Goal: Transaction & Acquisition: Purchase product/service

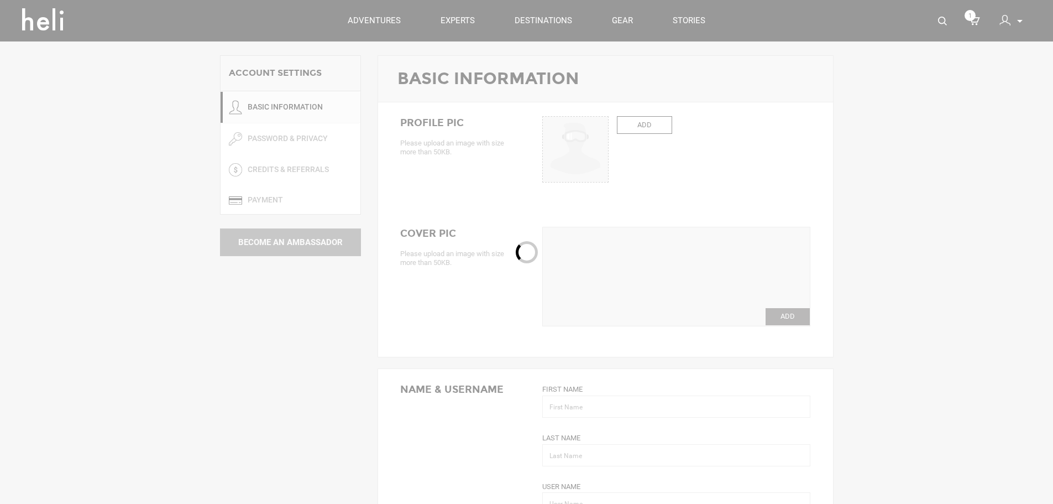
type input "Amir"
type input "Shapira"
type input "shapira"
type input "[EMAIL_ADDRESS][DOMAIN_NAME]"
type input "[PHONE_NUMBER]"
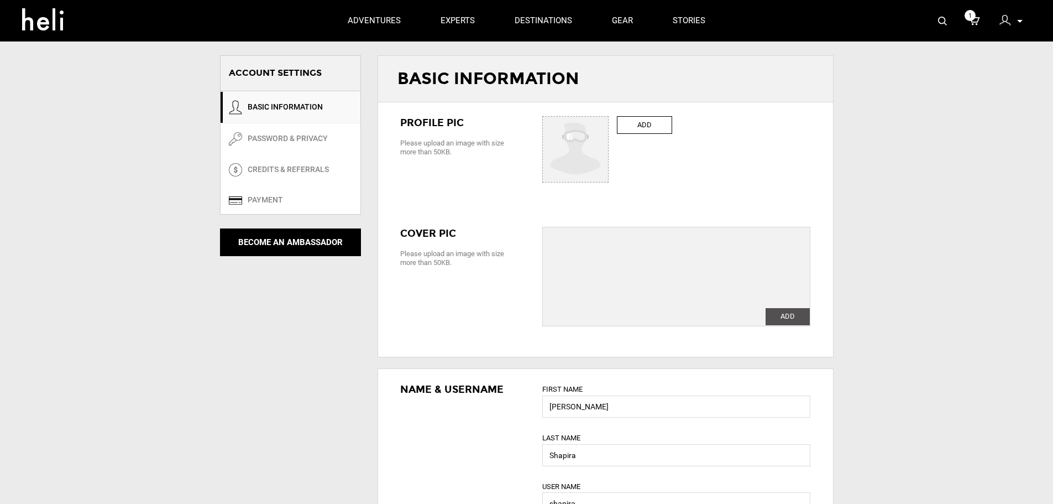
click at [974, 22] on icon at bounding box center [974, 21] width 11 height 14
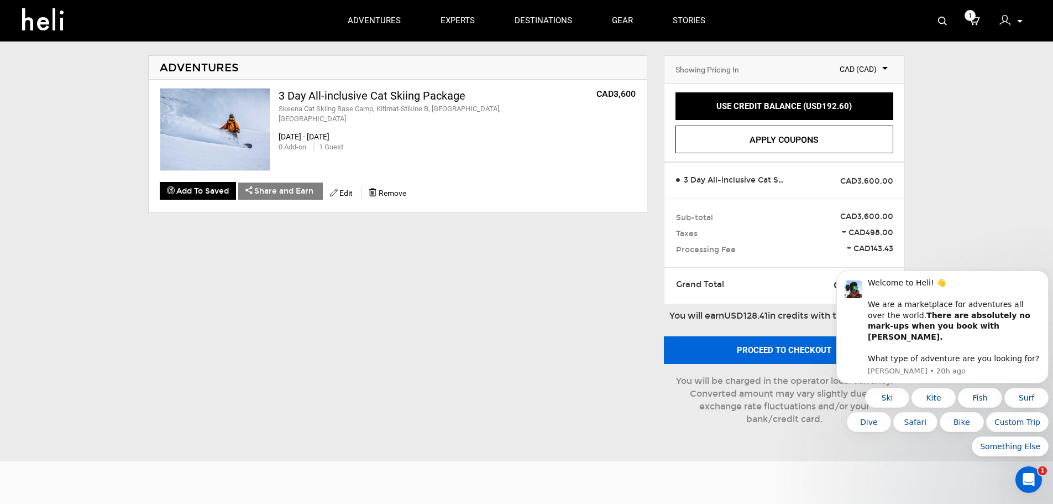
click at [790, 352] on button "Proceed to checkout" at bounding box center [784, 350] width 241 height 28
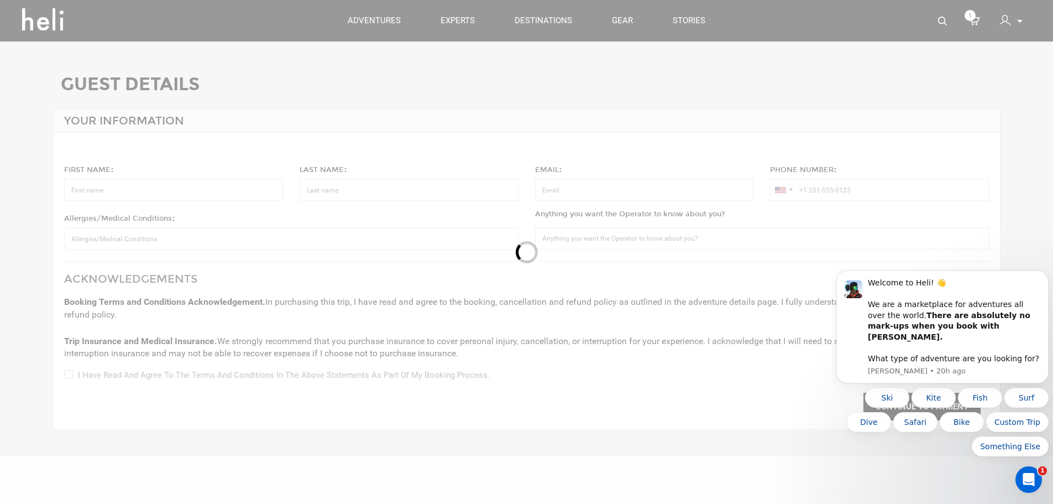
type input "[PERSON_NAME]"
type input "Shapira"
type input "[EMAIL_ADDRESS][DOMAIN_NAME]"
type input "[PHONE_NUMBER]"
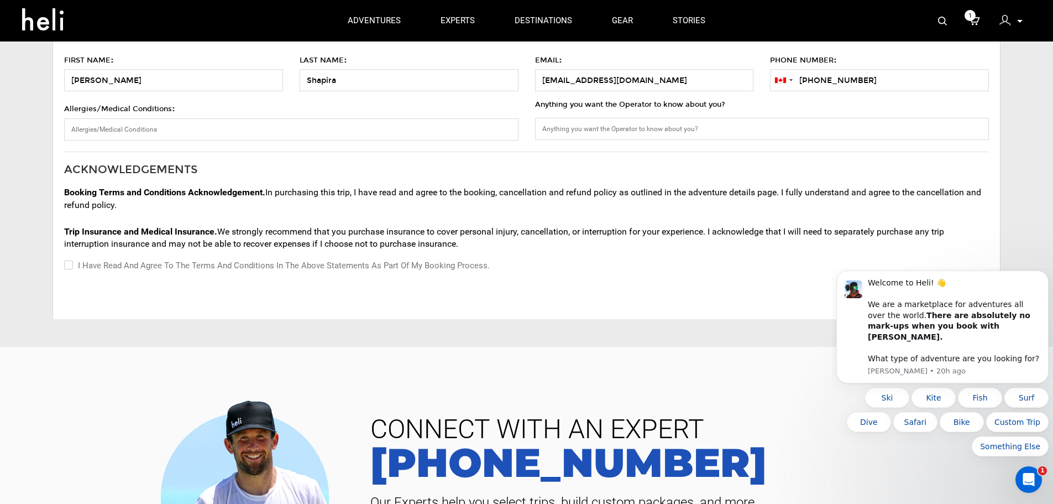
scroll to position [111, 0]
click at [67, 264] on input "I have read and agree to the terms and conditions in the above statements as pa…" at bounding box center [67, 264] width 7 height 13
checkbox input "true"
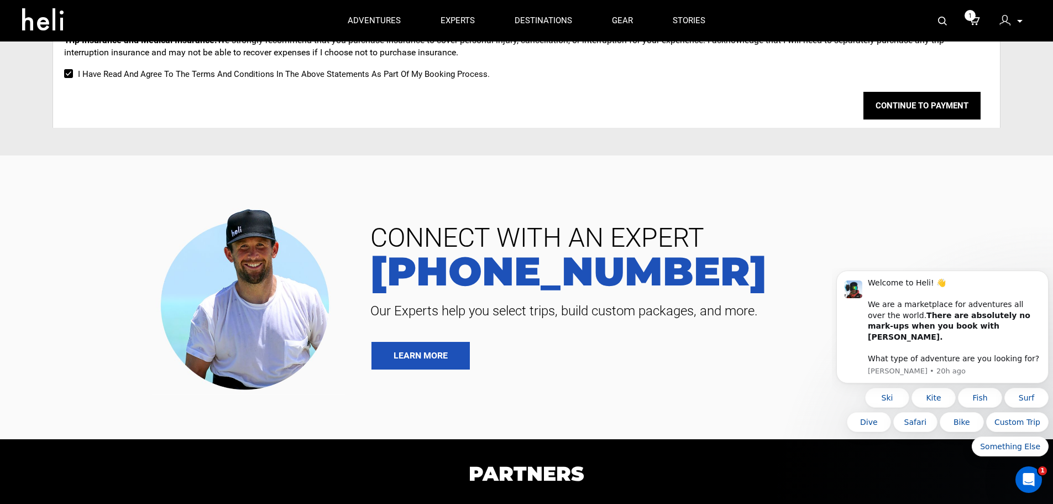
scroll to position [253, 0]
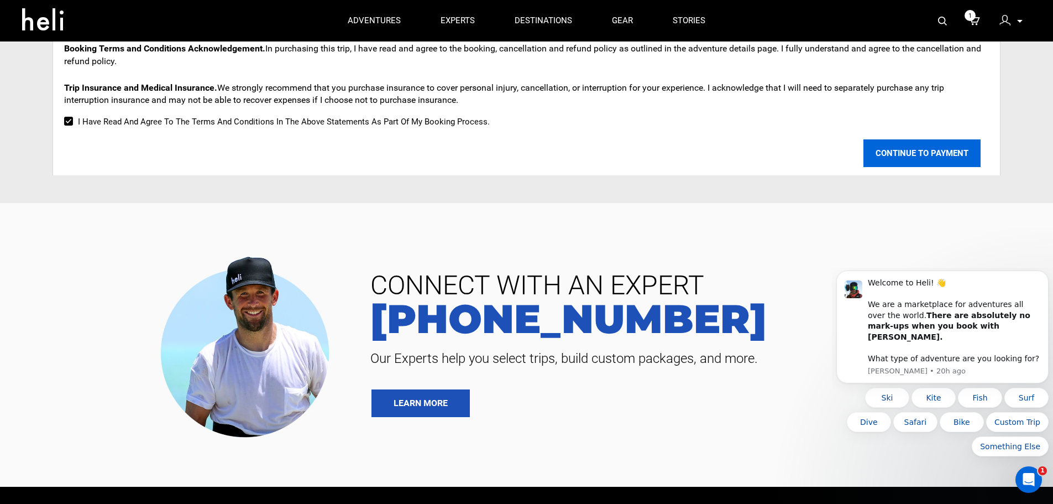
click at [944, 156] on button "CONTINUE TO PAYMENT" at bounding box center [922, 153] width 117 height 28
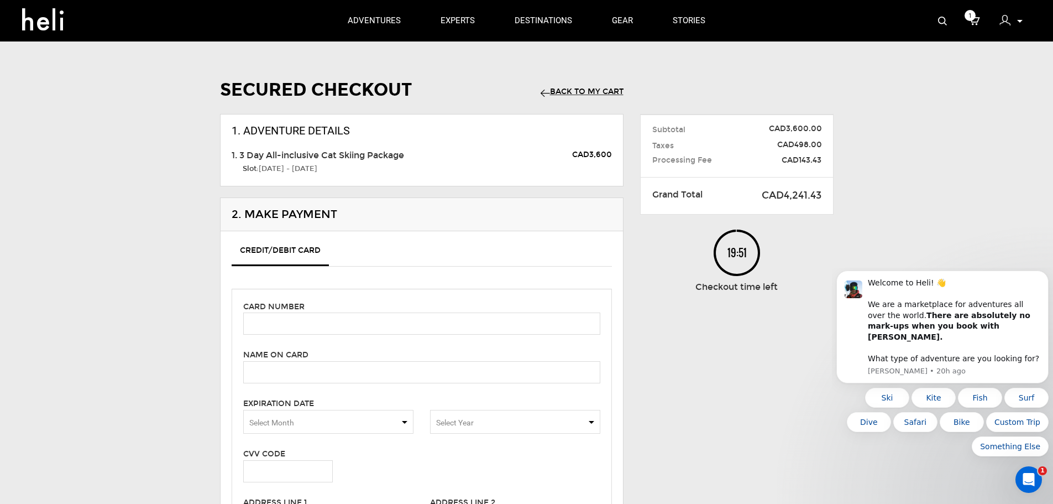
click at [582, 89] on link "Back to my Cart" at bounding box center [582, 91] width 83 height 9
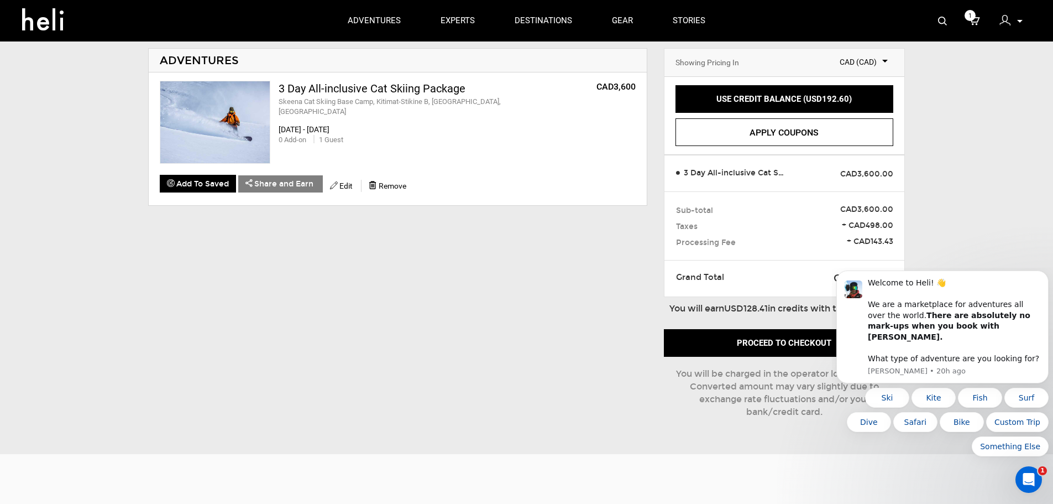
scroll to position [55, 0]
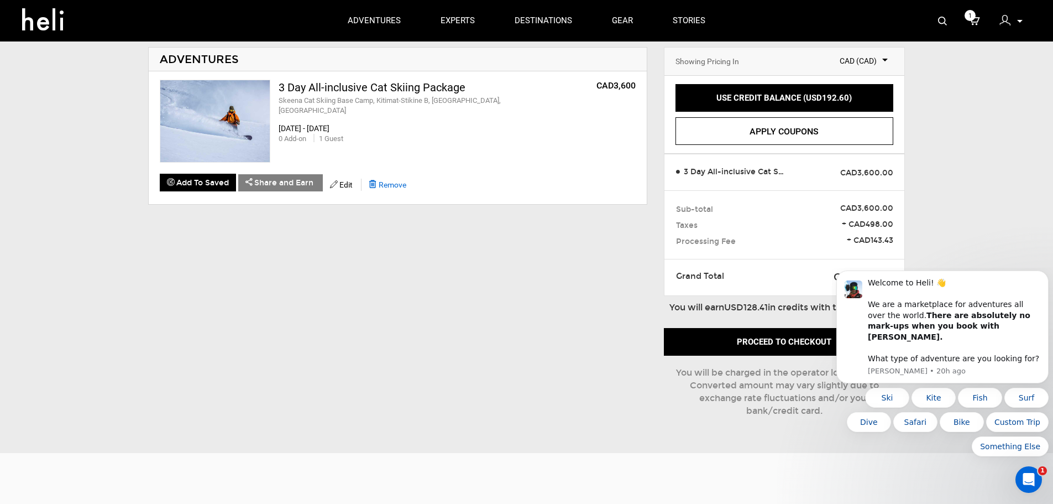
click at [394, 186] on span "Remove" at bounding box center [393, 184] width 28 height 9
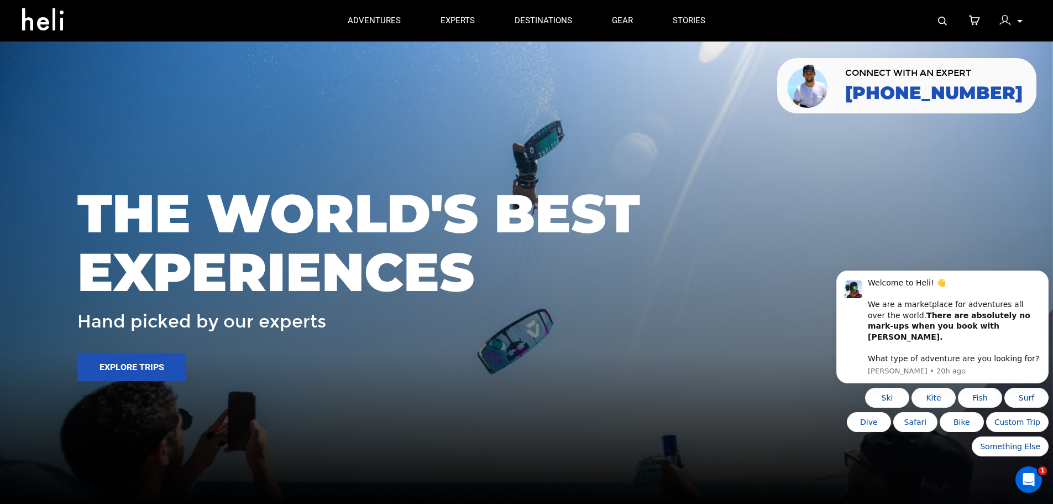
click at [1020, 19] on p at bounding box center [1019, 21] width 7 height 13
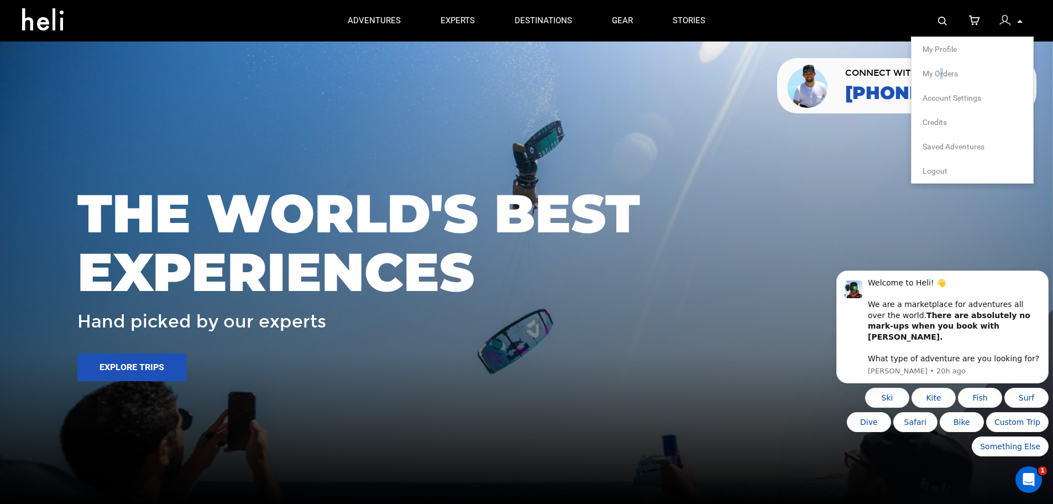
click at [942, 77] on span "My Orders" at bounding box center [940, 73] width 35 height 9
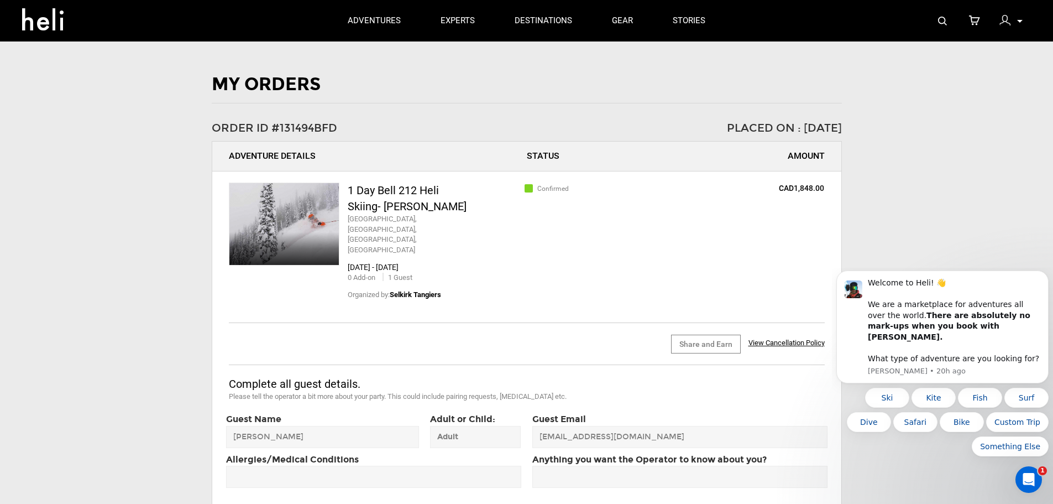
click at [1021, 21] on icon at bounding box center [1020, 21] width 6 height 3
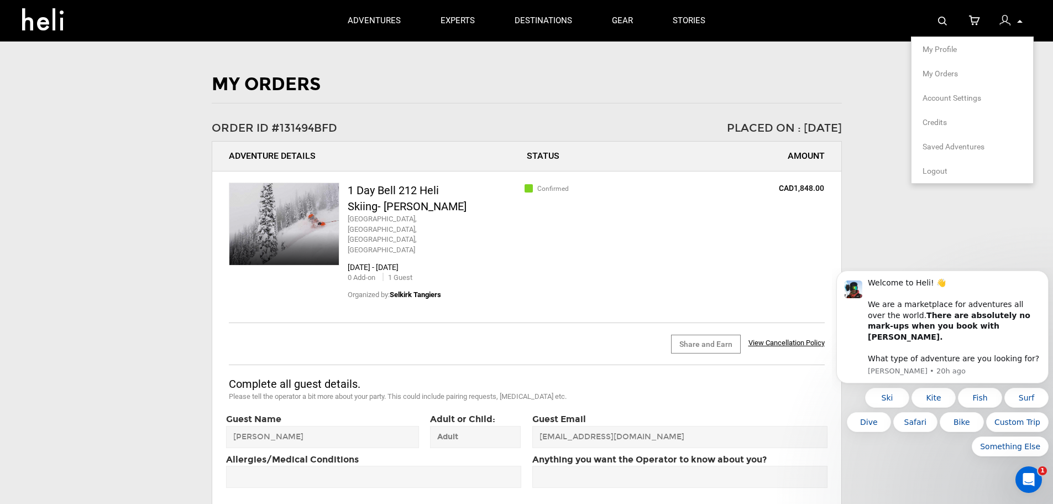
click at [943, 123] on link "Credits" at bounding box center [973, 122] width 100 height 11
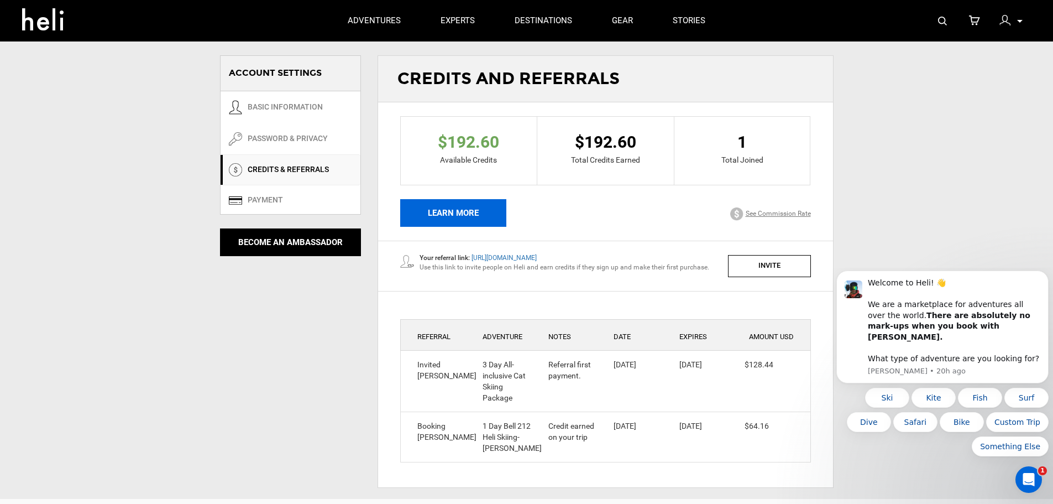
click at [482, 207] on link "LEARN MORE" at bounding box center [453, 213] width 106 height 28
click at [1014, 23] on div at bounding box center [1008, 22] width 17 height 17
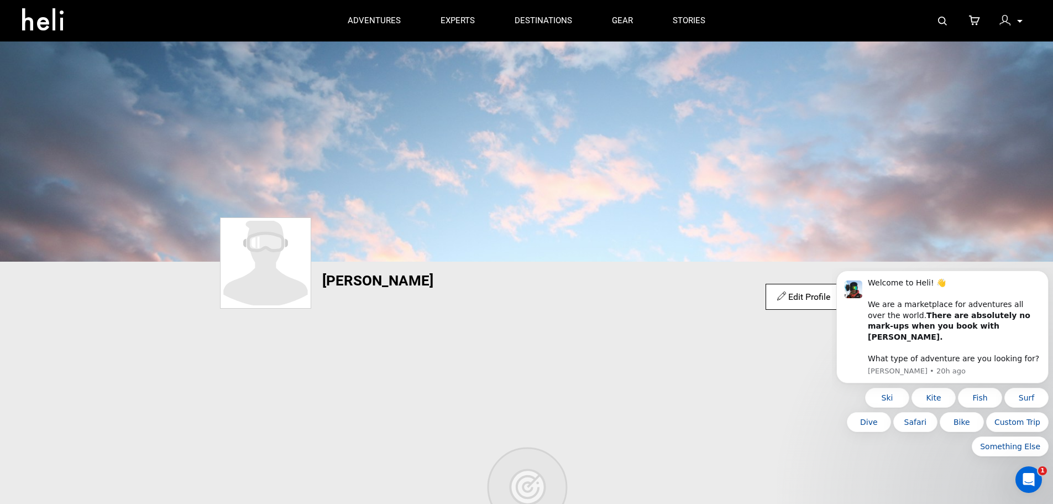
click at [1017, 22] on p at bounding box center [1019, 21] width 7 height 13
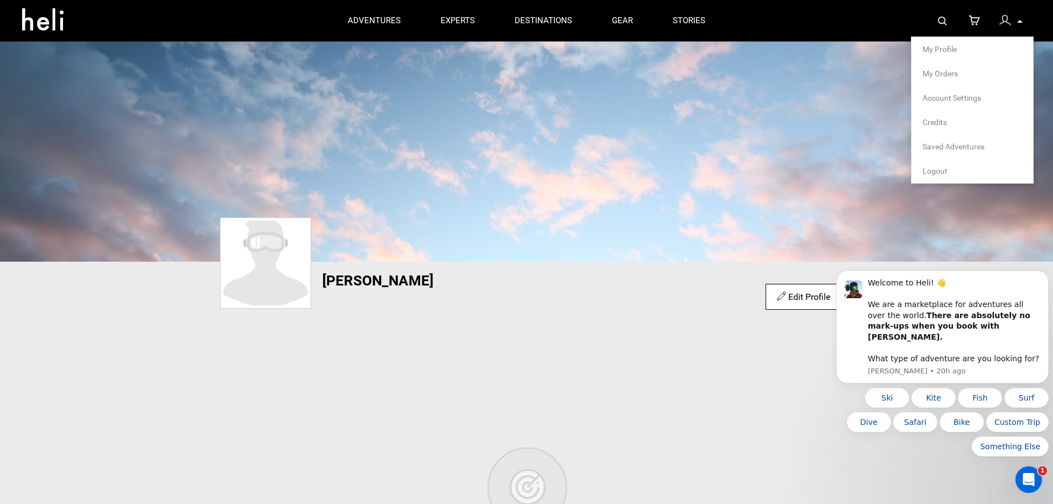
click at [950, 146] on span "Saved Adventures" at bounding box center [954, 146] width 62 height 9
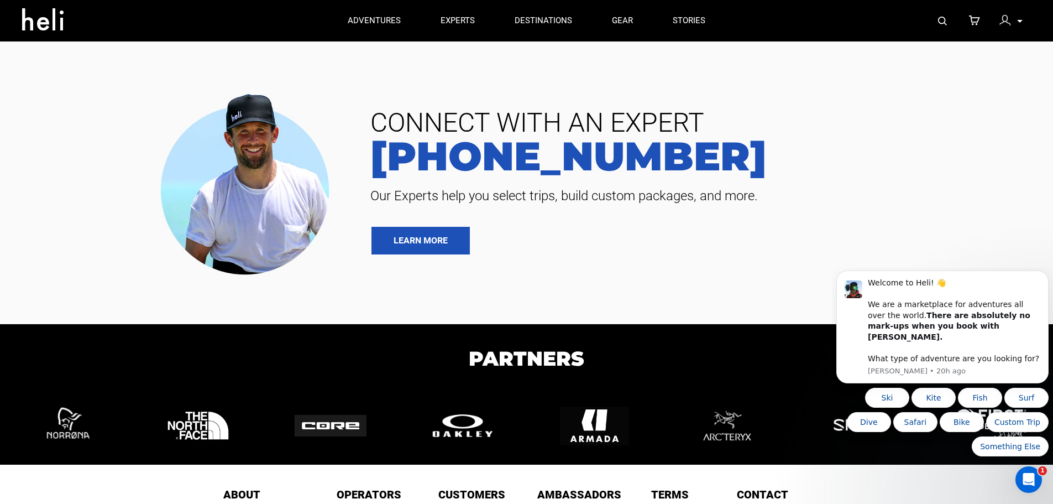
click at [1019, 21] on icon at bounding box center [1020, 21] width 6 height 3
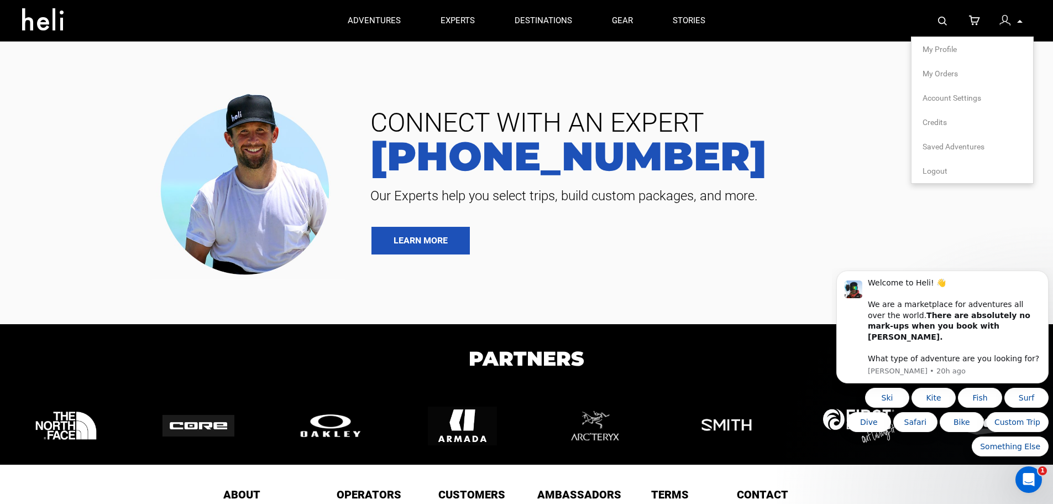
click at [942, 45] on span "My Profile" at bounding box center [940, 49] width 34 height 9
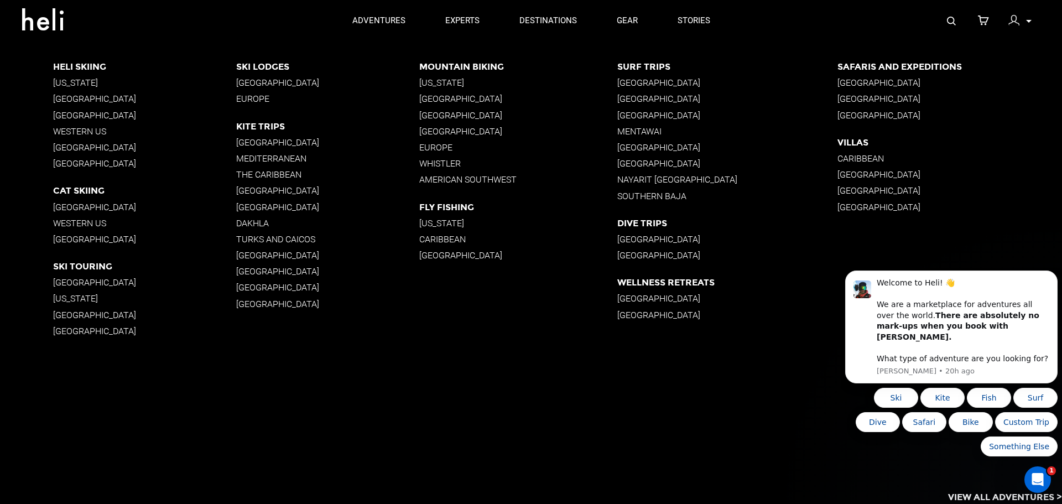
click at [89, 208] on p "British Columbia" at bounding box center [144, 207] width 183 height 11
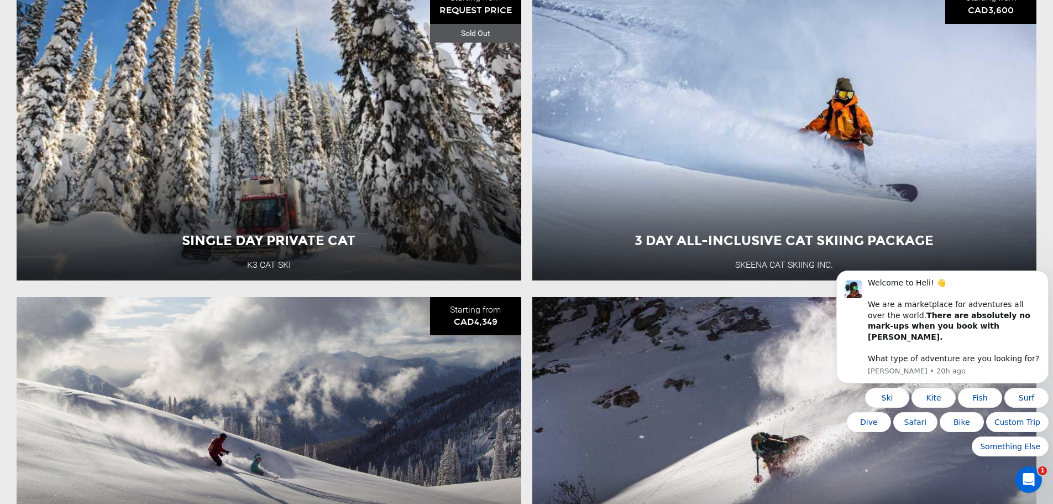
scroll to position [995, 0]
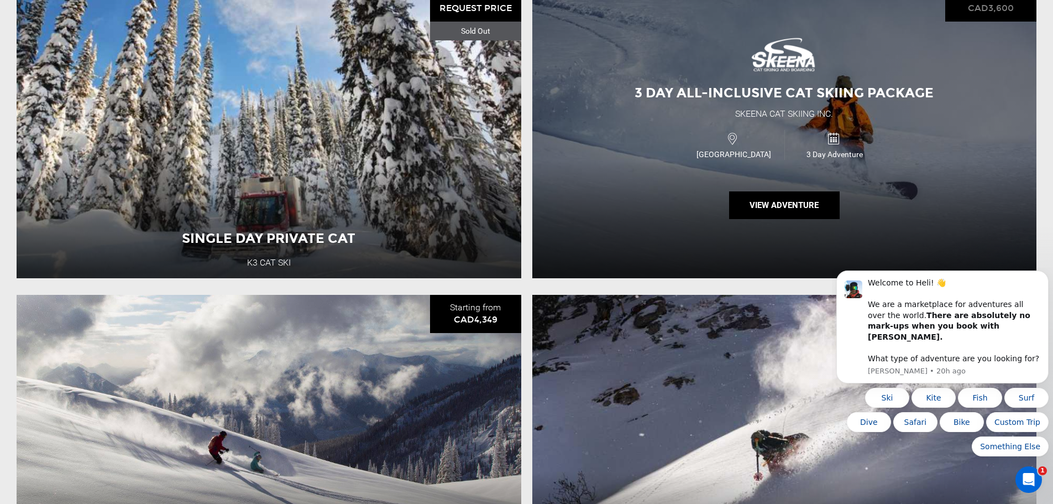
click at [833, 140] on icon at bounding box center [834, 138] width 12 height 17
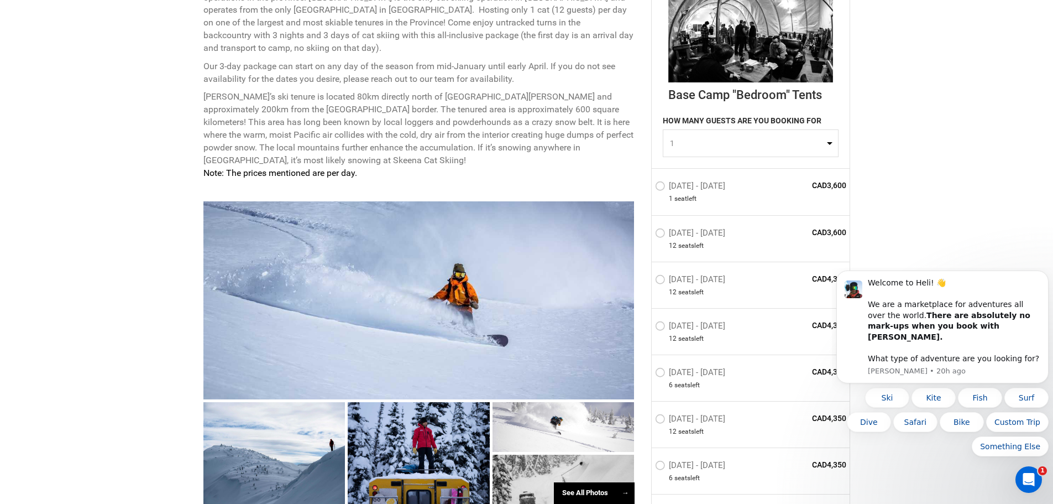
scroll to position [553, 0]
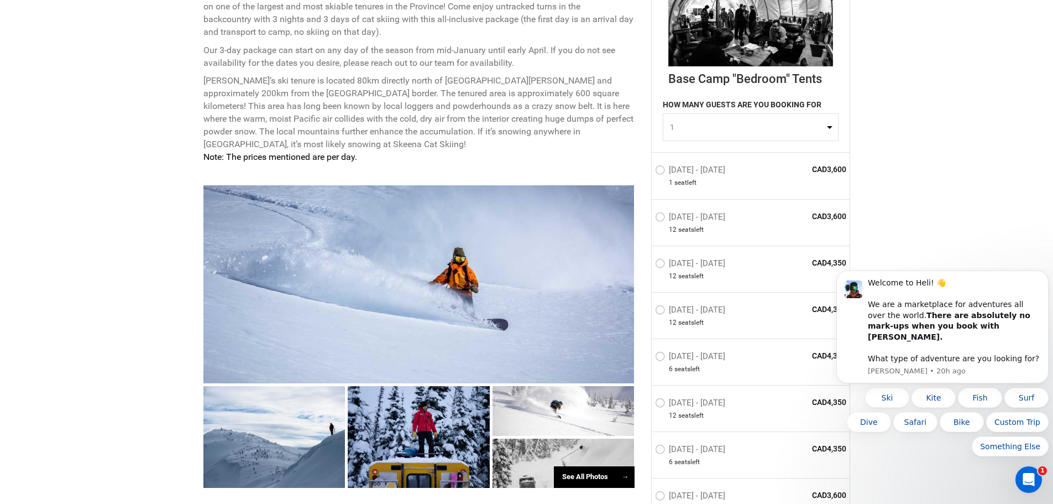
click at [660, 173] on label "Jan 17 - Jan 19, 2026" at bounding box center [691, 171] width 73 height 13
click at [647, 173] on input "Jan 17 - Jan 19, 2026" at bounding box center [647, 175] width 0 height 24
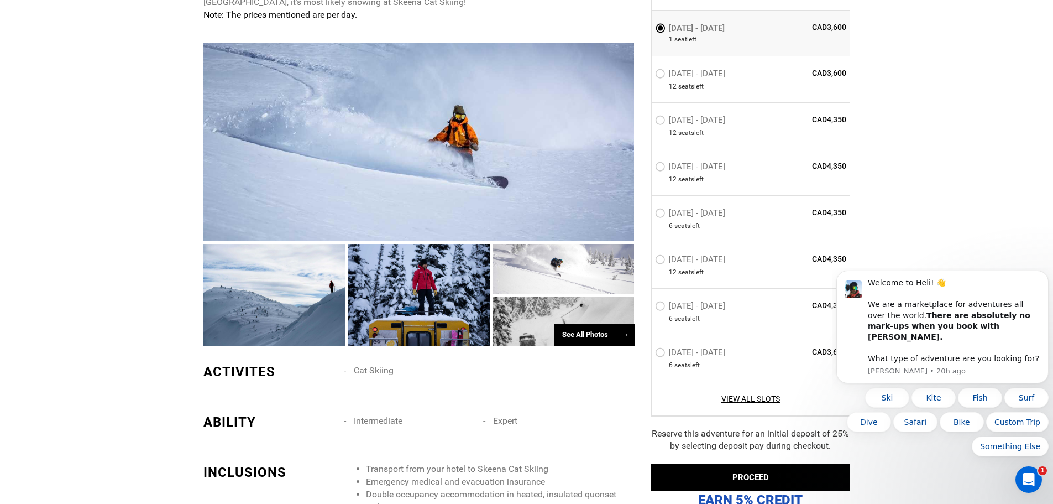
scroll to position [719, 0]
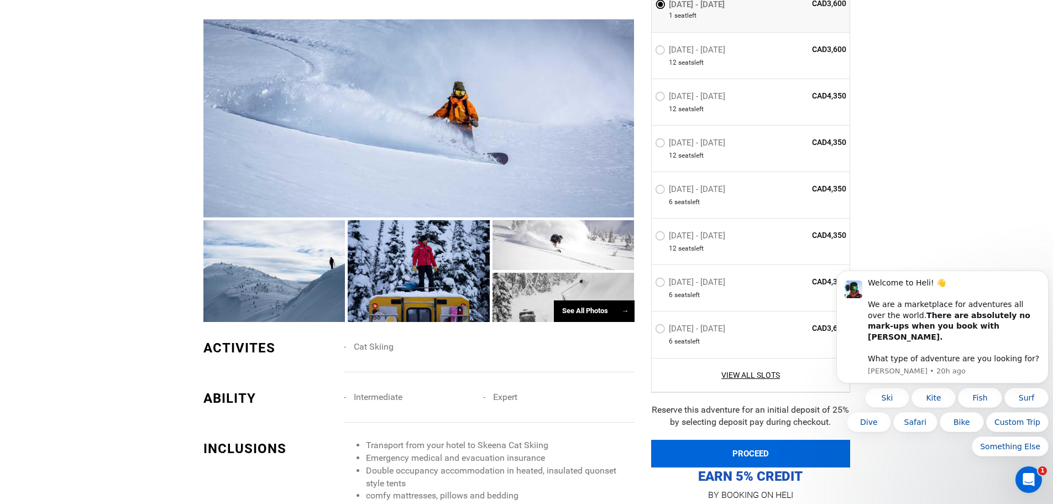
click at [725, 449] on button "PROCEED" at bounding box center [750, 454] width 199 height 28
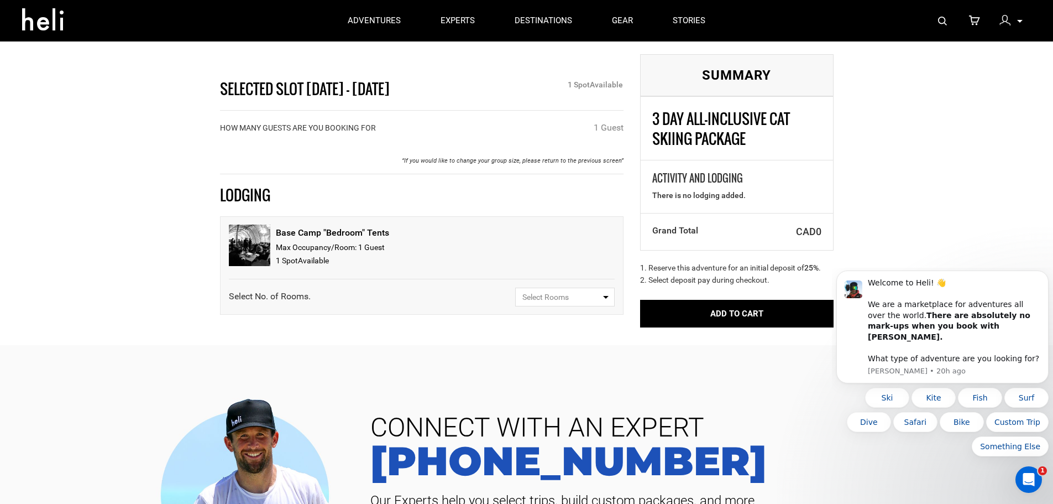
click at [593, 297] on span "Select Rooms" at bounding box center [561, 296] width 78 height 11
click at [526, 340] on link "1" at bounding box center [565, 340] width 98 height 20
select select "1"
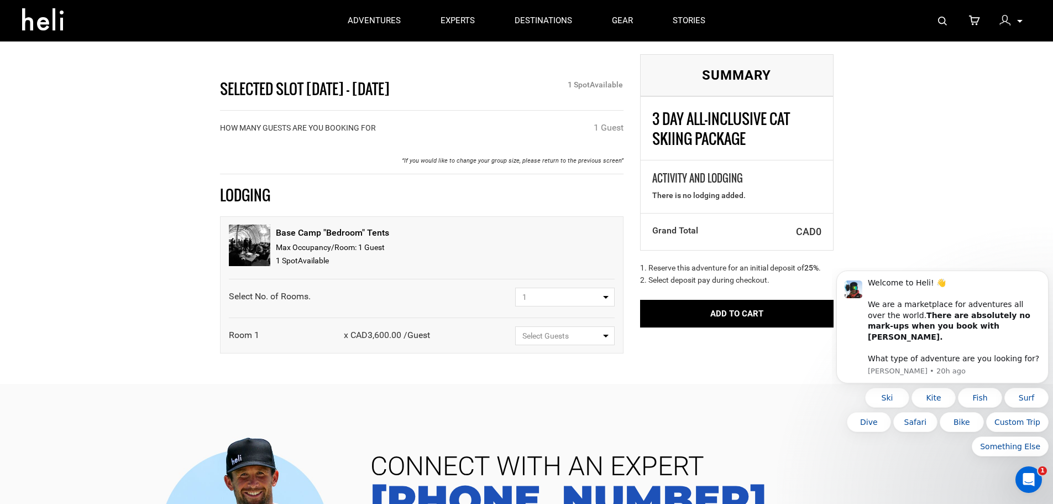
click at [592, 335] on span "Select Guests" at bounding box center [561, 335] width 78 height 11
click at [541, 377] on span "1 Guest" at bounding box center [534, 378] width 27 height 9
select select "1"
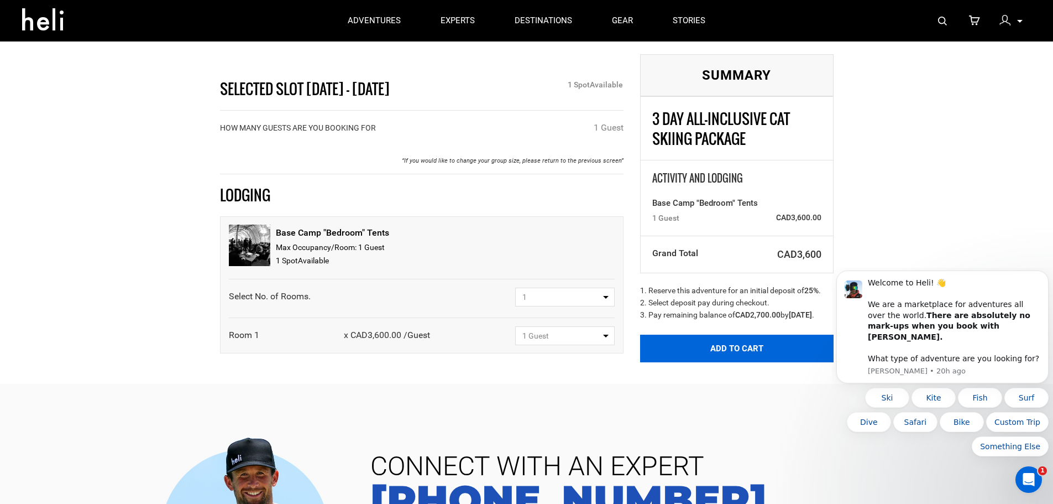
click at [733, 362] on button "Add to Cart" at bounding box center [737, 348] width 194 height 28
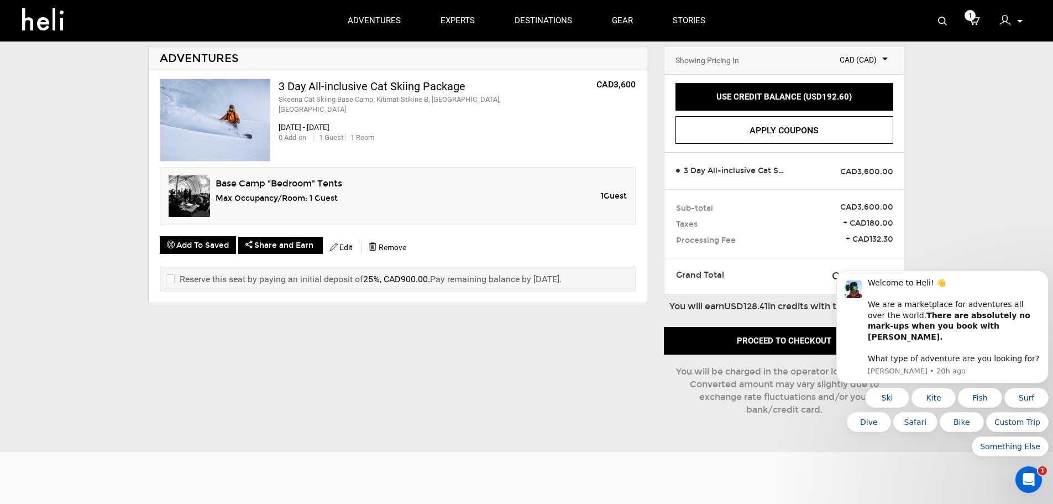
scroll to position [55, 0]
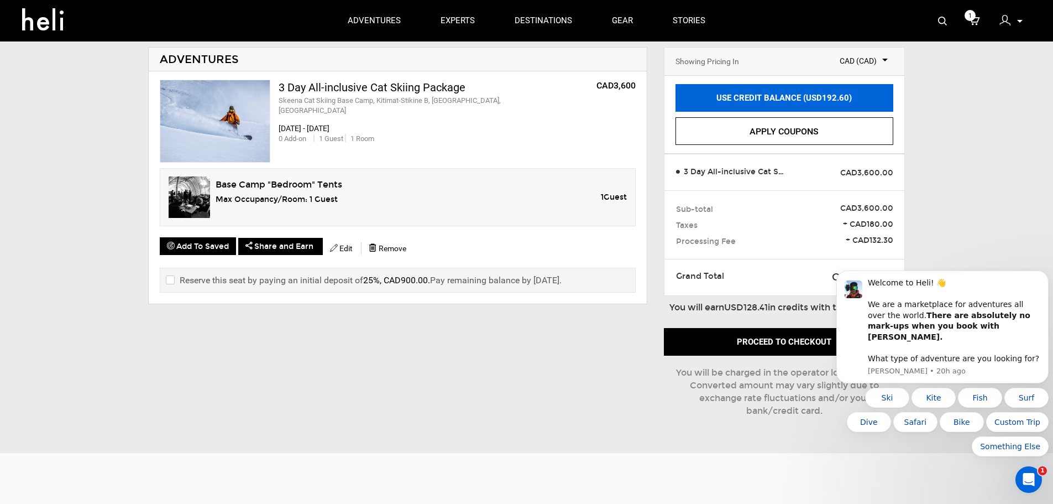
click at [793, 96] on link "USE CREDIT BALANCE (USD192.60)" at bounding box center [785, 98] width 218 height 28
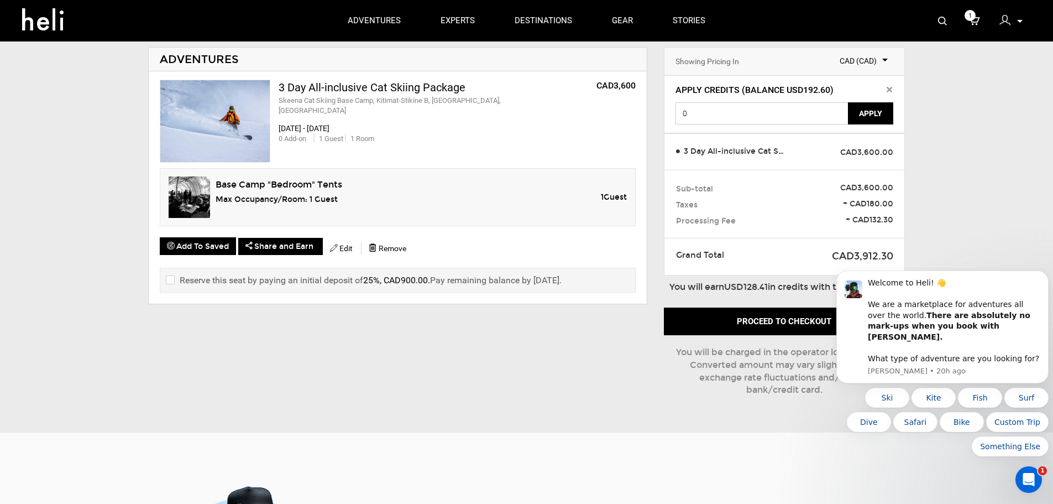
click at [738, 119] on input "0" at bounding box center [763, 113] width 174 height 22
drag, startPoint x: 738, startPoint y: 119, endPoint x: 628, endPoint y: 140, distance: 111.5
click at [629, 140] on div "MY CART ADVENTURES 3 Day All-inclusive Cat Skiing Package Skeena Cat Skiing Bas…" at bounding box center [527, 216] width 790 height 399
type input "192.60"
click at [875, 113] on button "Apply" at bounding box center [870, 113] width 45 height 22
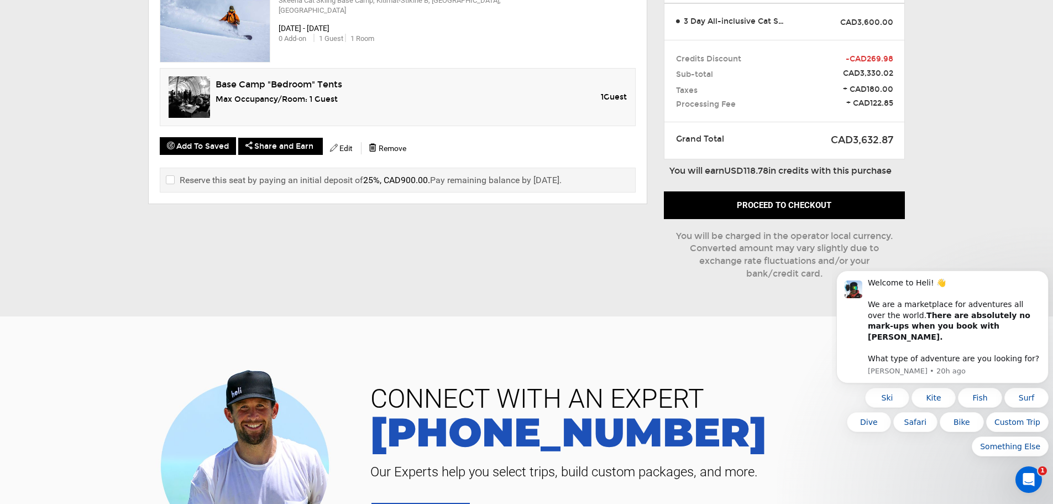
scroll to position [166, 0]
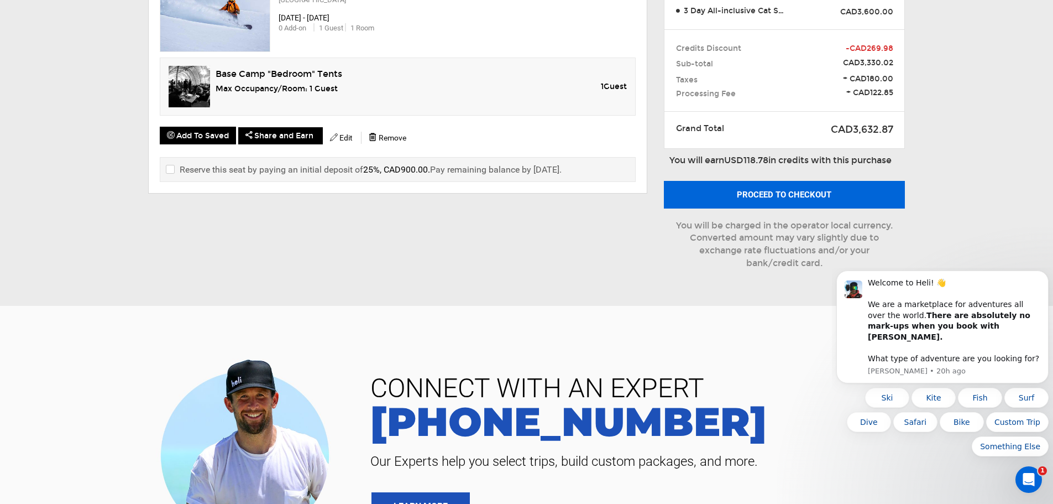
click at [772, 200] on button "Proceed to checkout" at bounding box center [784, 195] width 241 height 28
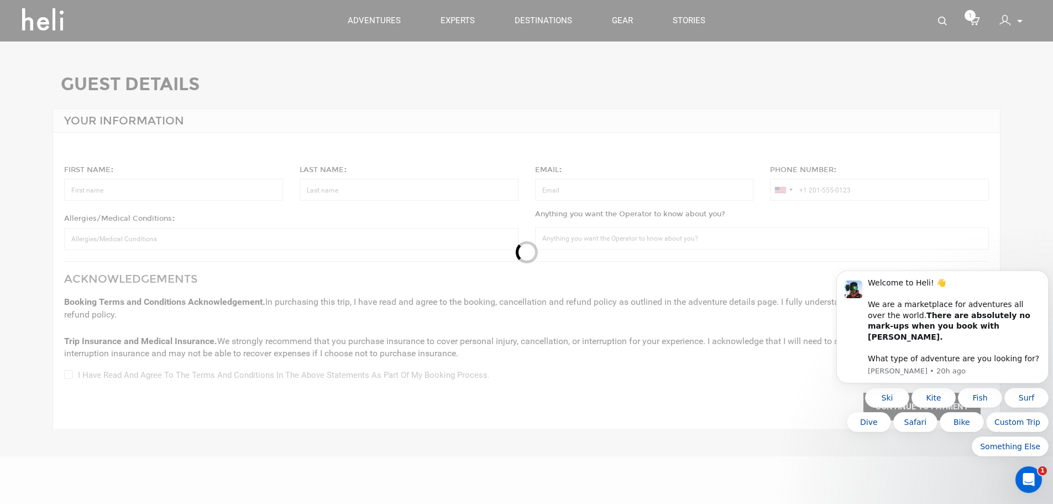
type input "[PERSON_NAME]"
type input "Shapira"
type input "[EMAIL_ADDRESS][DOMAIN_NAME]"
type input "[PHONE_NUMBER]"
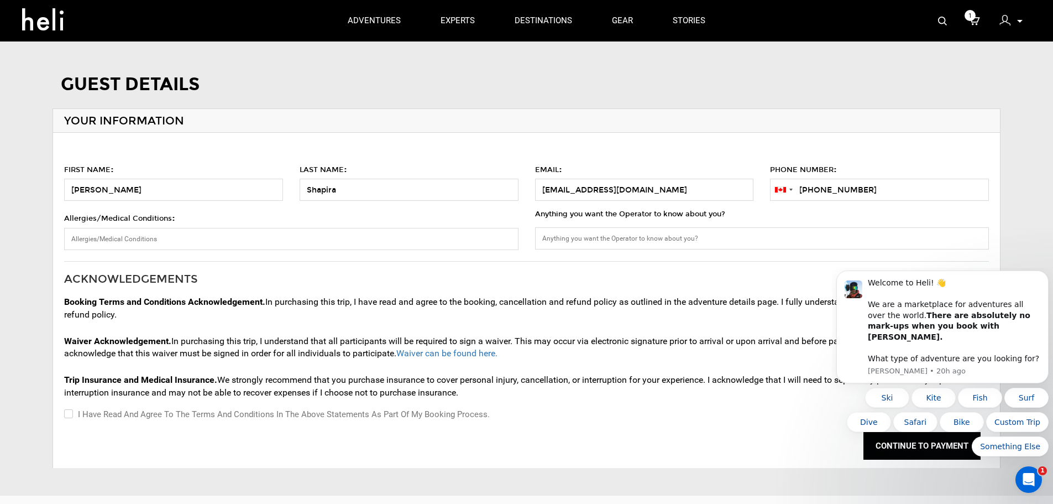
click at [69, 418] on input "I have read and agree to the terms and conditions in the above statements as pa…" at bounding box center [67, 413] width 7 height 13
checkbox input "true"
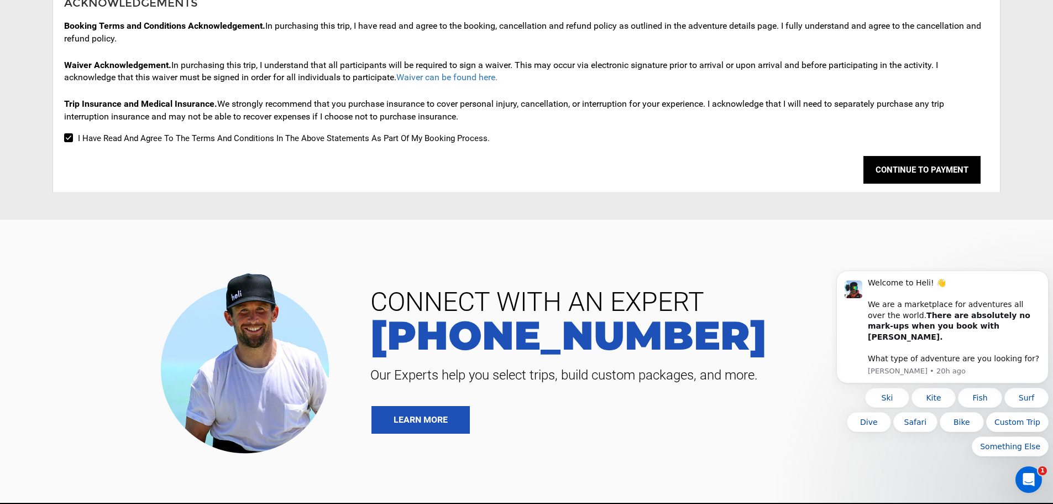
scroll to position [276, 0]
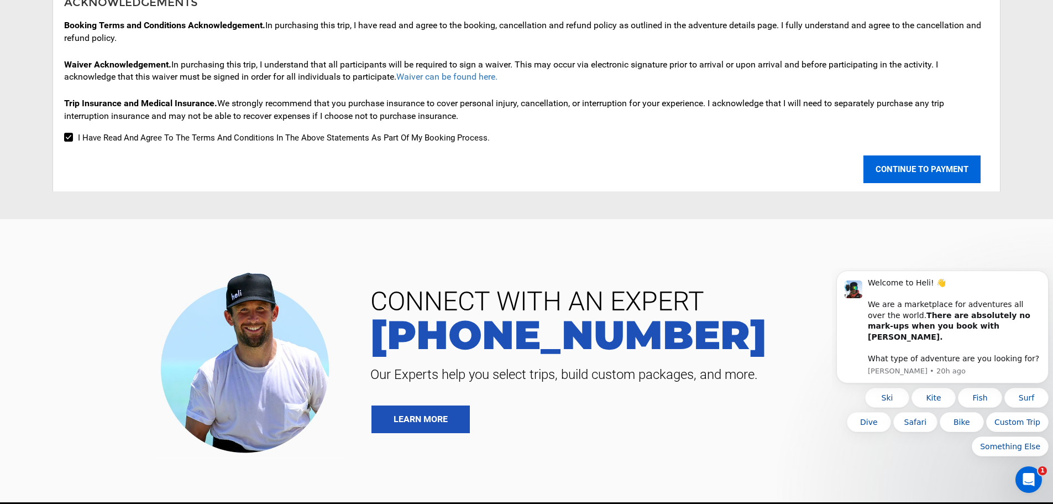
click at [926, 170] on button "CONTINUE TO PAYMENT" at bounding box center [922, 169] width 117 height 28
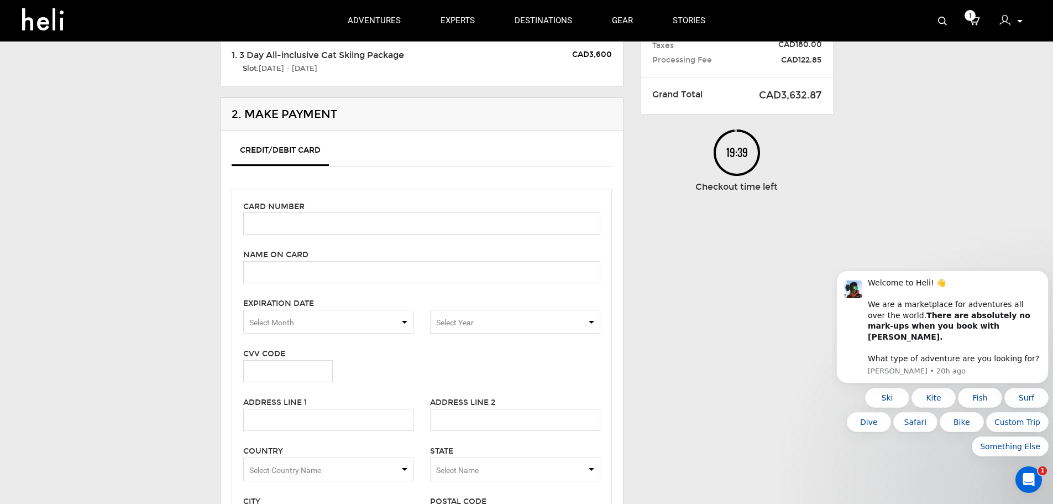
scroll to position [111, 0]
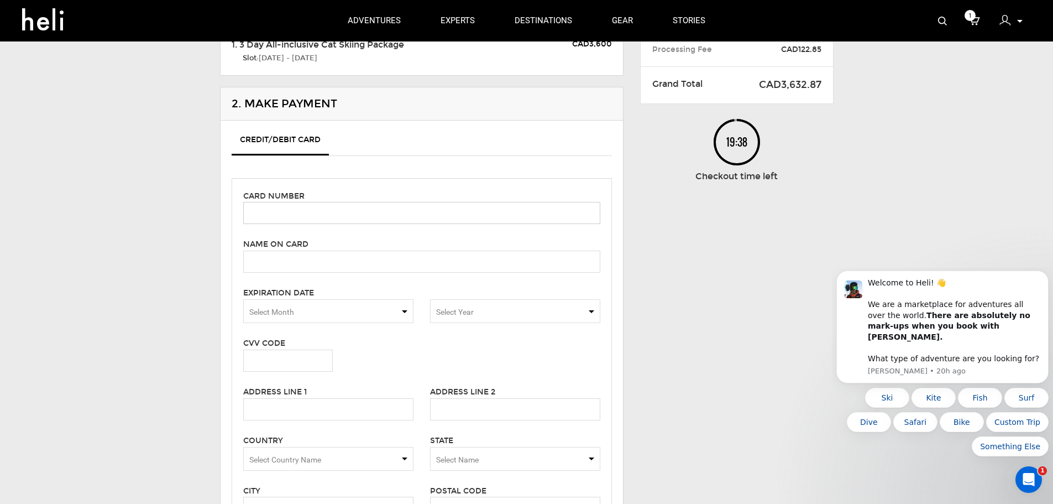
click at [269, 211] on input "text" at bounding box center [421, 213] width 357 height 22
type input "372753696213002"
type input "Amir Shapira"
type input "5505"
click at [399, 310] on span "Select Month" at bounding box center [328, 311] width 170 height 24
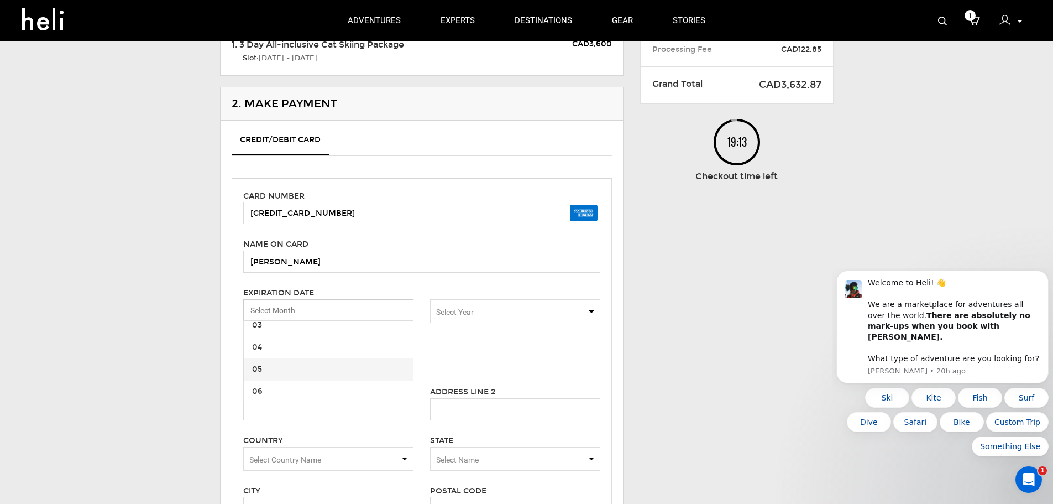
scroll to position [55, 0]
click at [303, 333] on span "03" at bounding box center [328, 323] width 169 height 22
click at [340, 307] on span "03" at bounding box center [328, 311] width 158 height 11
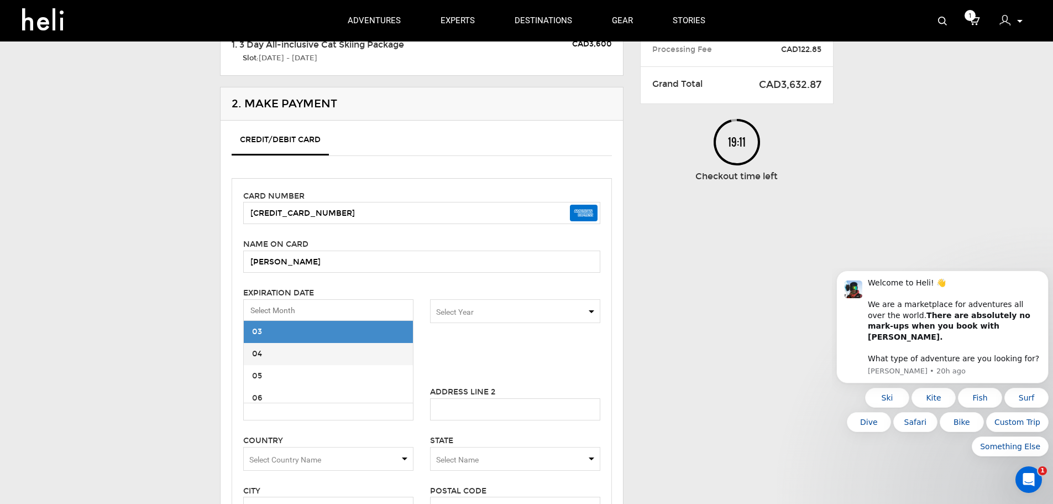
click at [296, 360] on span "04" at bounding box center [328, 354] width 169 height 22
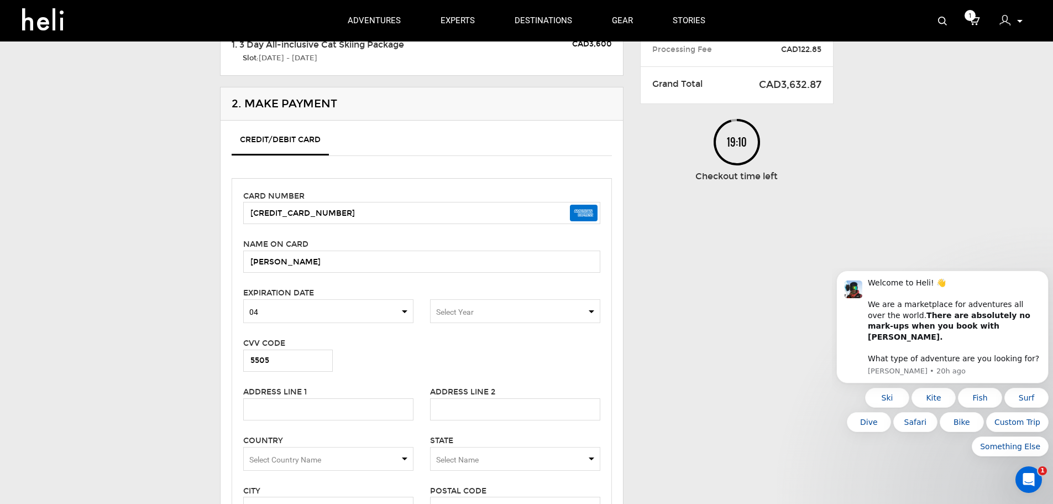
click at [504, 307] on span "Select Year" at bounding box center [515, 311] width 170 height 24
click at [463, 365] on span "2029" at bounding box center [515, 370] width 169 height 22
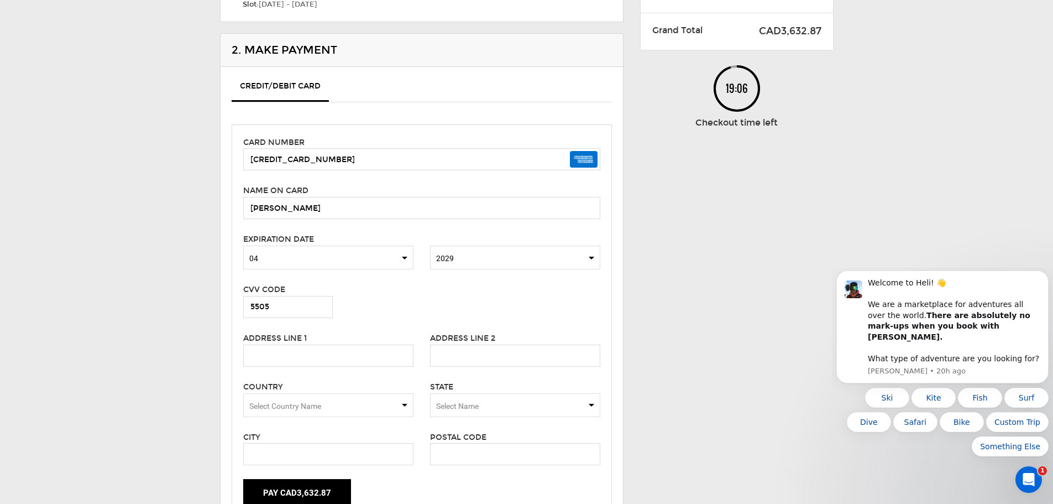
scroll to position [166, 0]
click at [318, 348] on input "text" at bounding box center [328, 354] width 170 height 22
click at [297, 357] on input "text" at bounding box center [328, 354] width 170 height 22
type input "213 Belsize Dr"
click at [357, 405] on span "Select Country Name" at bounding box center [328, 403] width 170 height 24
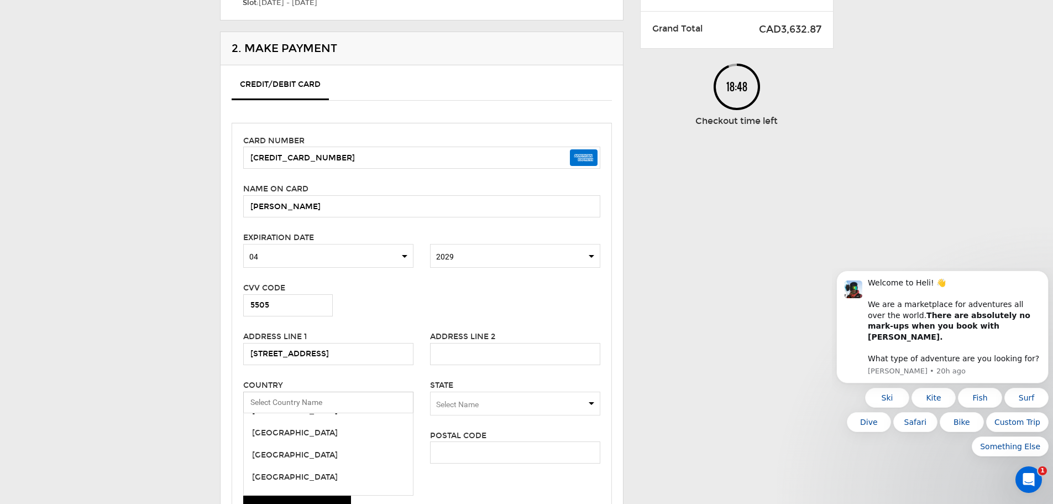
scroll to position [829, 0]
click at [326, 416] on span "[GEOGRAPHIC_DATA]" at bounding box center [328, 416] width 169 height 22
click at [493, 404] on span "Select Name" at bounding box center [515, 403] width 170 height 24
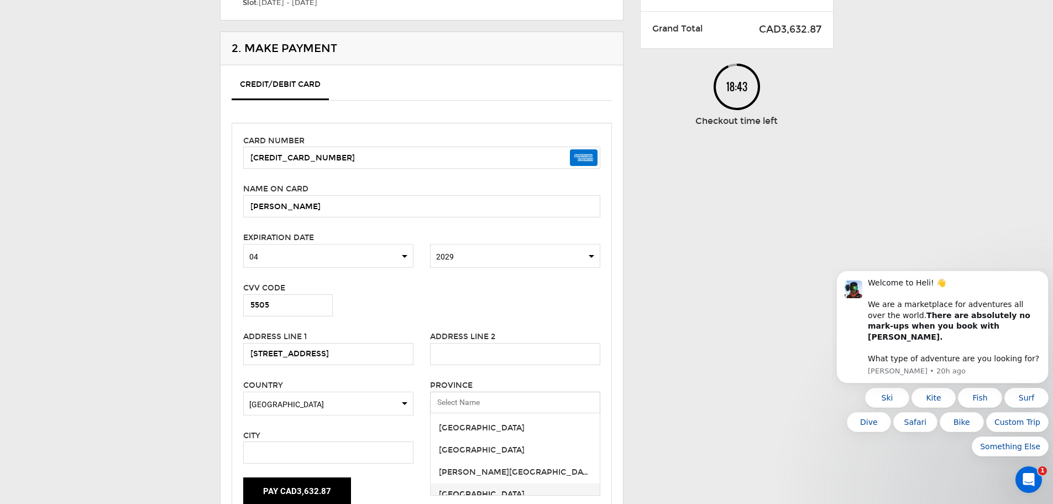
scroll to position [156, 0]
click at [479, 445] on div "Ontario" at bounding box center [515, 447] width 153 height 11
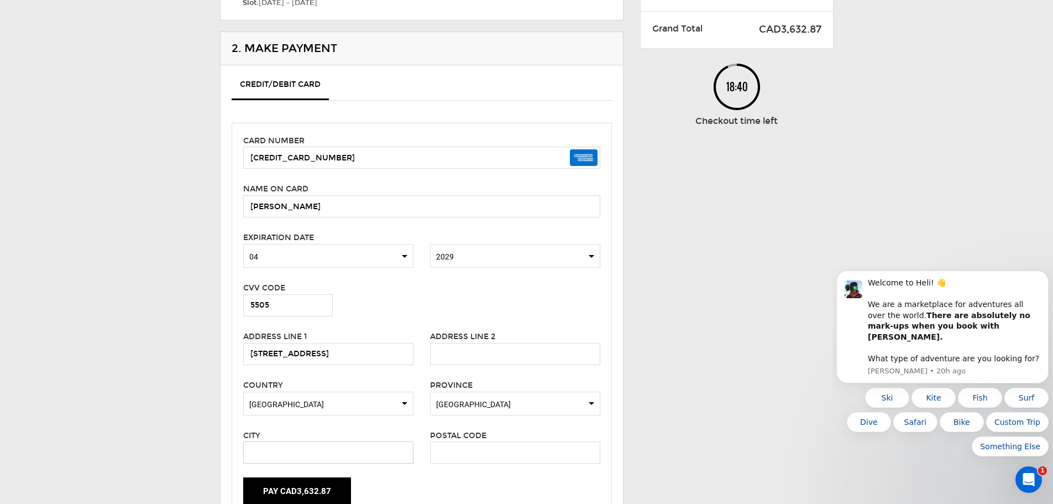
click at [321, 453] on input "text" at bounding box center [328, 452] width 170 height 22
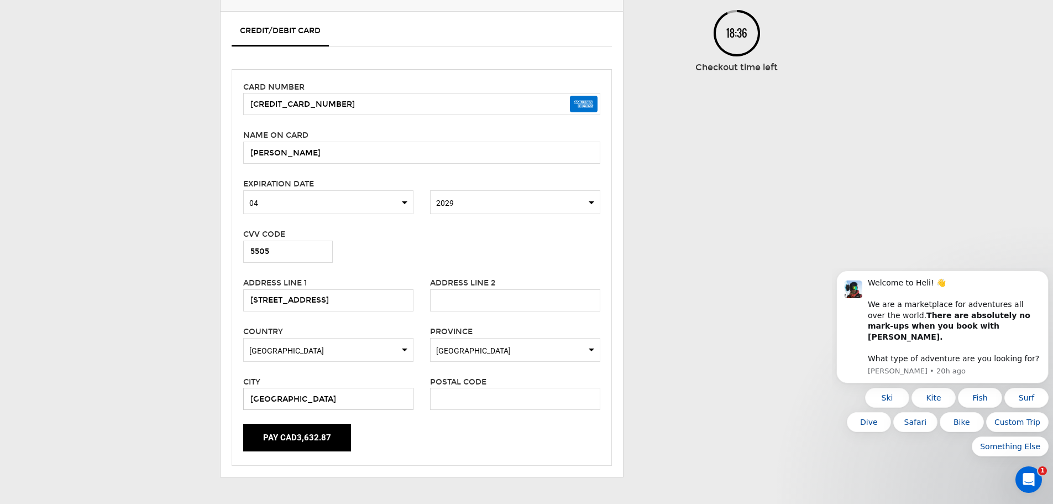
scroll to position [221, 0]
type input "Toronto"
click at [507, 397] on input "text" at bounding box center [515, 397] width 170 height 22
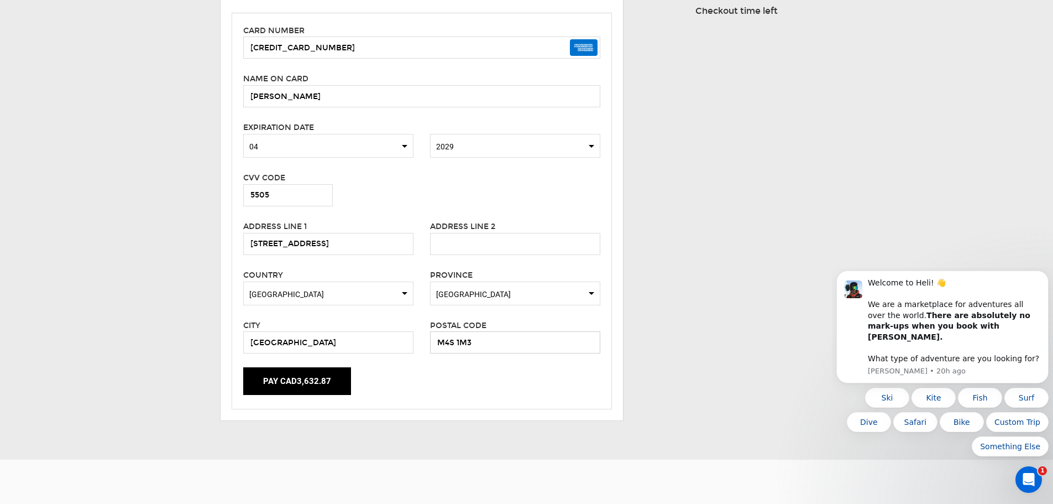
scroll to position [276, 0]
type input "M4S 1M3"
click at [296, 377] on button "Pay CAD3,632.87" at bounding box center [297, 381] width 108 height 28
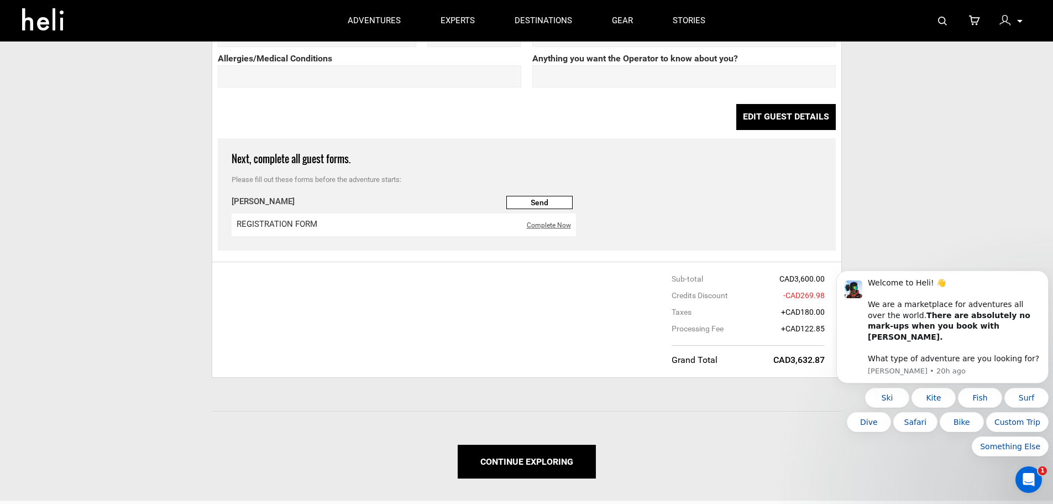
scroll to position [885, 0]
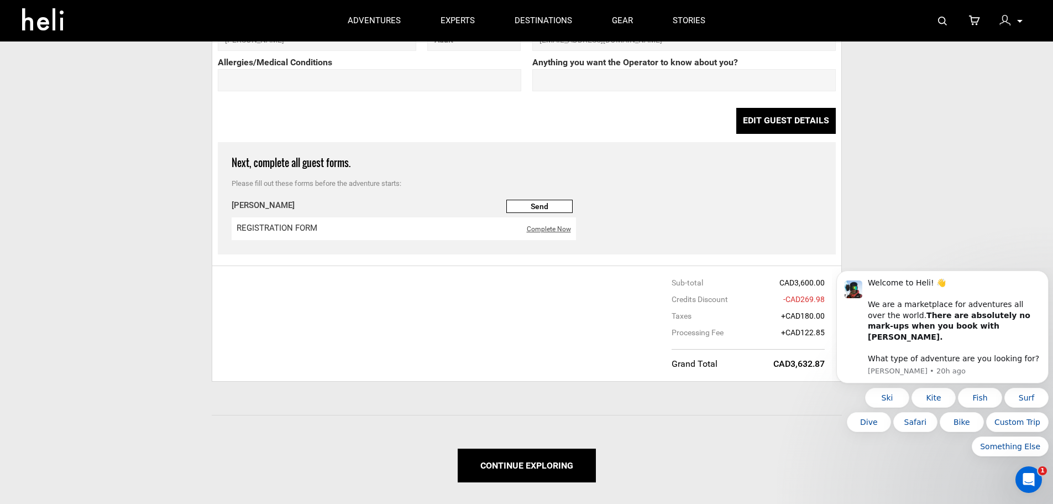
click at [550, 225] on link "Complete Now" at bounding box center [549, 229] width 44 height 8
